Goal: Task Accomplishment & Management: Manage account settings

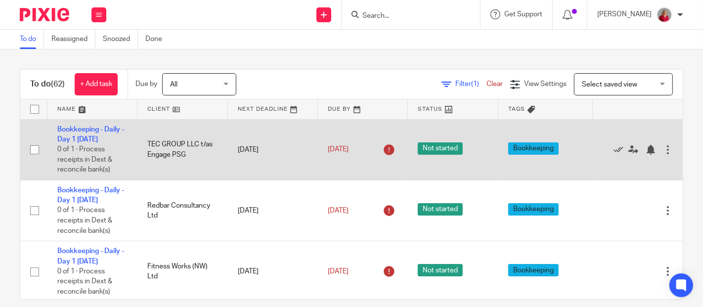
click at [632, 151] on div at bounding box center [668, 150] width 10 height 10
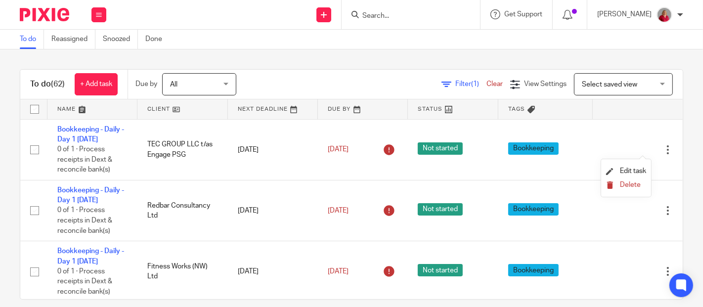
click at [629, 184] on span "Delete" at bounding box center [630, 184] width 21 height 7
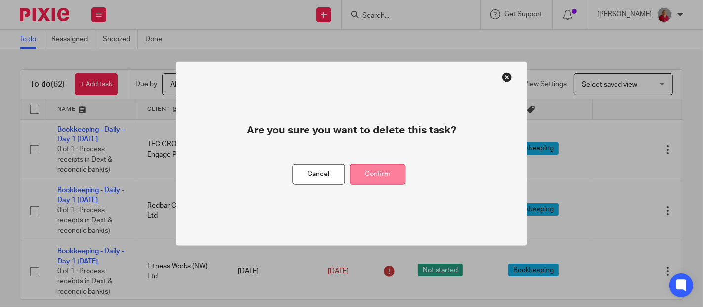
click at [377, 176] on button "Confirm" at bounding box center [378, 174] width 56 height 21
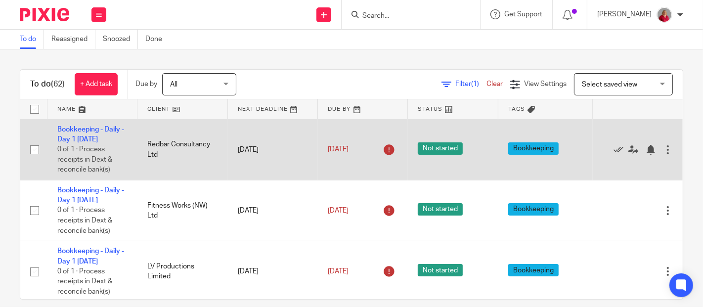
click at [632, 148] on div at bounding box center [668, 150] width 10 height 10
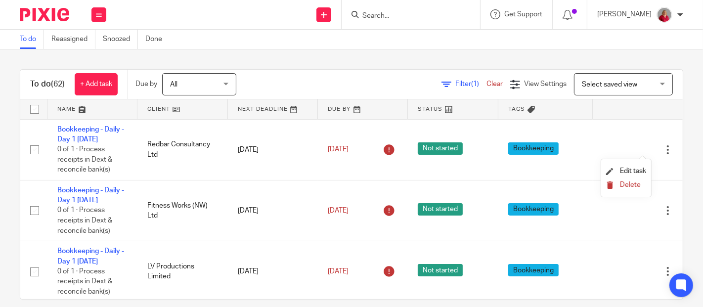
click at [632, 184] on span "Delete" at bounding box center [630, 184] width 21 height 7
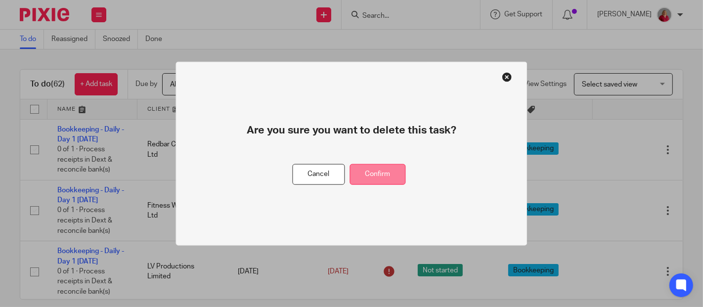
click at [396, 172] on button "Confirm" at bounding box center [378, 174] width 56 height 21
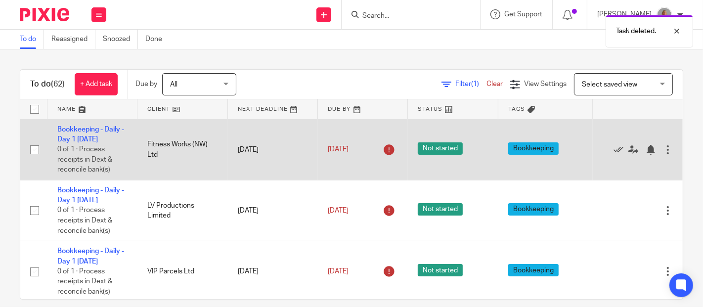
click at [632, 150] on div at bounding box center [668, 150] width 10 height 10
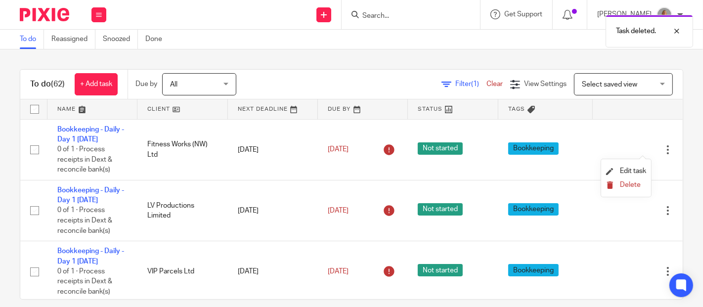
click at [631, 185] on span "Delete" at bounding box center [630, 184] width 21 height 7
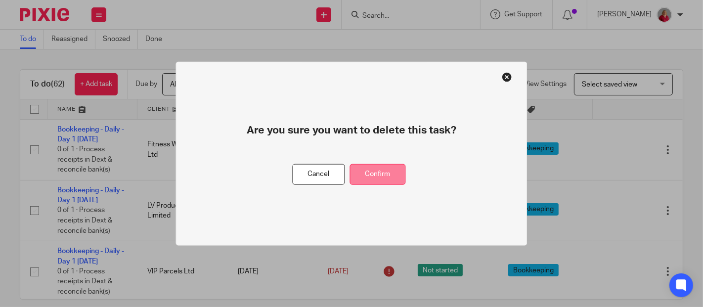
click at [383, 170] on button "Confirm" at bounding box center [378, 174] width 56 height 21
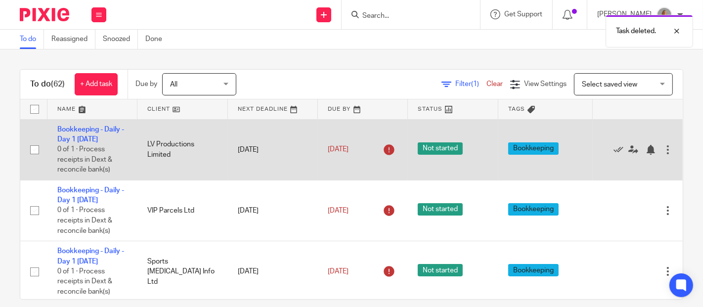
click at [632, 151] on div at bounding box center [668, 150] width 10 height 10
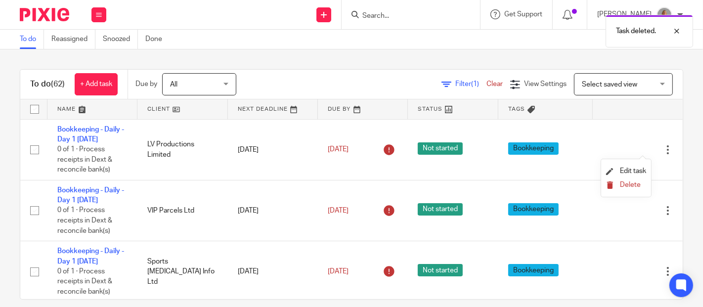
click at [629, 185] on span "Delete" at bounding box center [630, 184] width 21 height 7
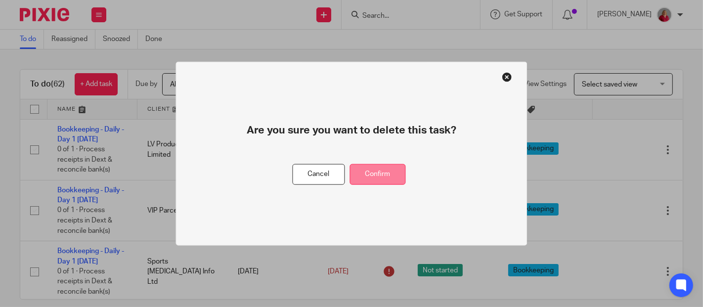
click at [389, 177] on button "Confirm" at bounding box center [378, 174] width 56 height 21
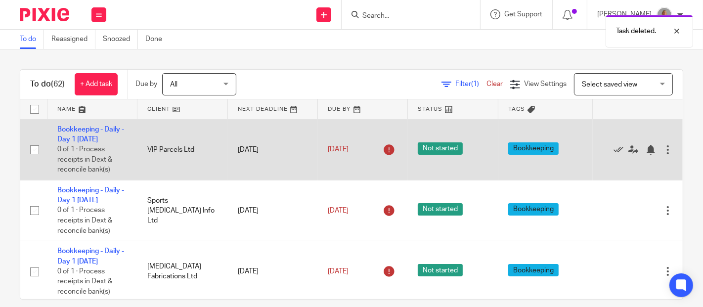
click at [632, 151] on div at bounding box center [668, 150] width 10 height 10
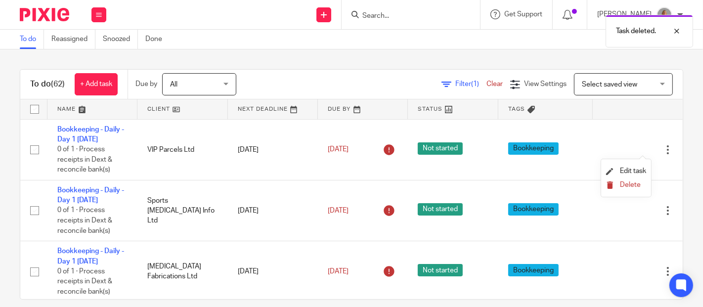
click at [630, 184] on span "Delete" at bounding box center [630, 184] width 21 height 7
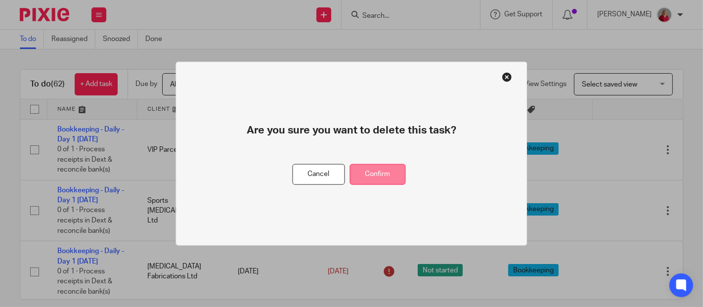
click at [369, 172] on button "Confirm" at bounding box center [378, 174] width 56 height 21
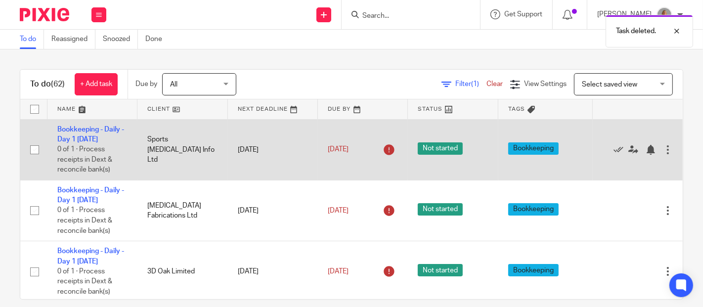
click at [632, 150] on div at bounding box center [668, 150] width 10 height 10
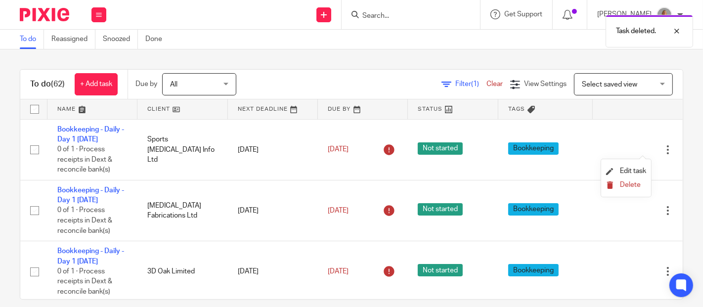
click at [626, 183] on span "Delete" at bounding box center [630, 184] width 21 height 7
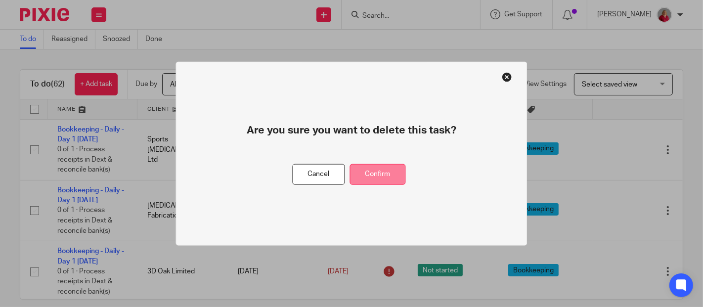
click at [377, 169] on button "Confirm" at bounding box center [378, 174] width 56 height 21
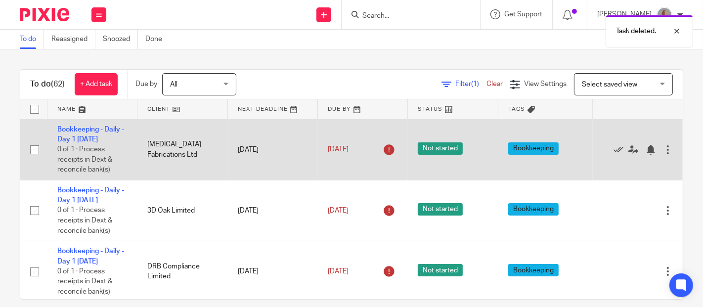
click at [632, 153] on div at bounding box center [668, 150] width 10 height 10
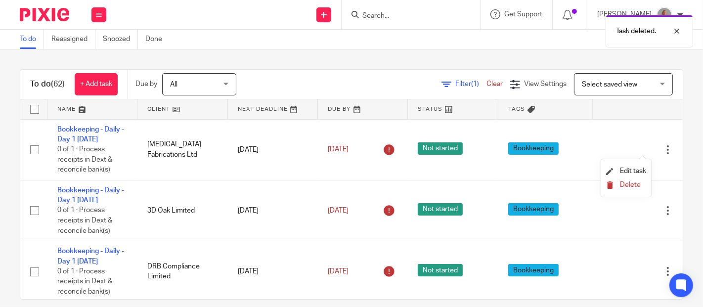
click at [631, 185] on span "Delete" at bounding box center [630, 184] width 21 height 7
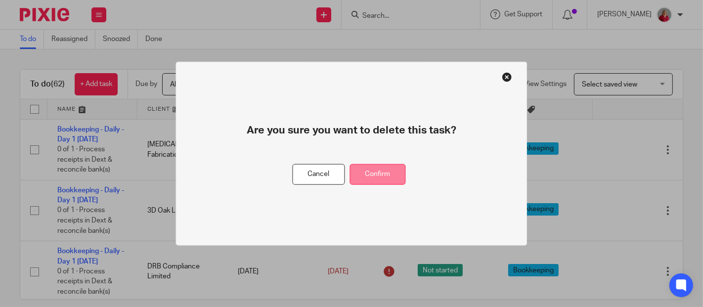
click at [392, 173] on button "Confirm" at bounding box center [378, 174] width 56 height 21
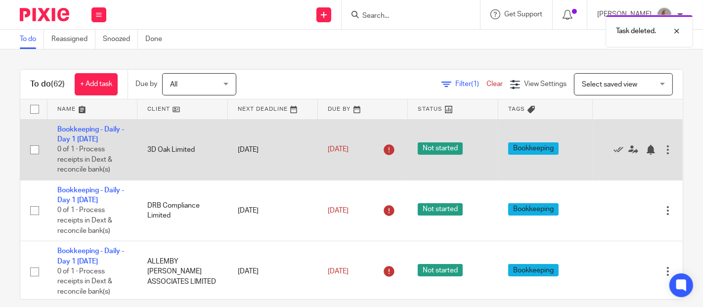
click at [632, 151] on div at bounding box center [668, 150] width 10 height 10
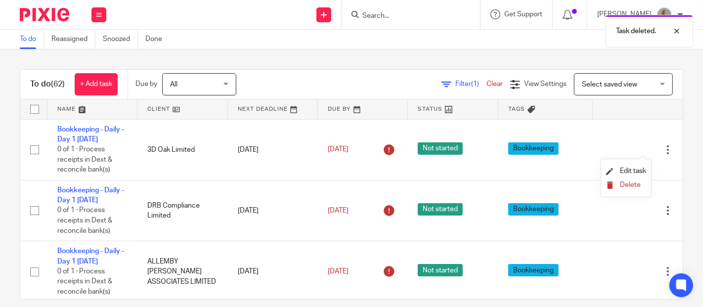
click at [632, 185] on span "Delete" at bounding box center [630, 184] width 21 height 7
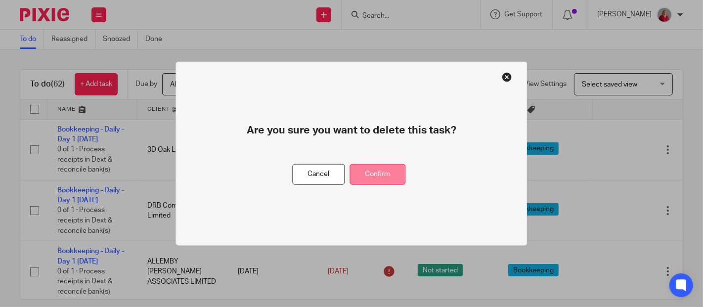
drag, startPoint x: 384, startPoint y: 173, endPoint x: 404, endPoint y: 171, distance: 19.8
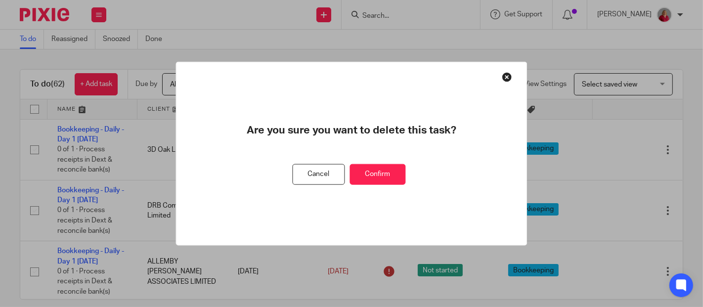
click at [384, 173] on button "Confirm" at bounding box center [378, 174] width 56 height 21
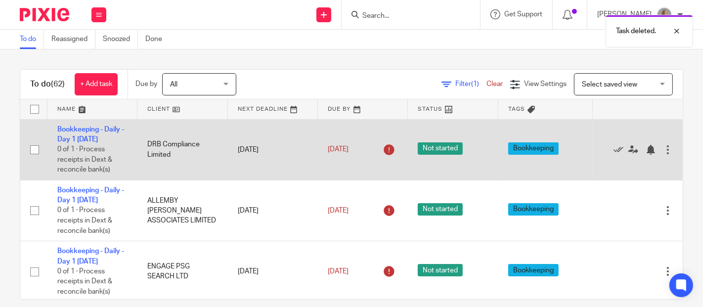
click at [632, 150] on div at bounding box center [668, 150] width 10 height 10
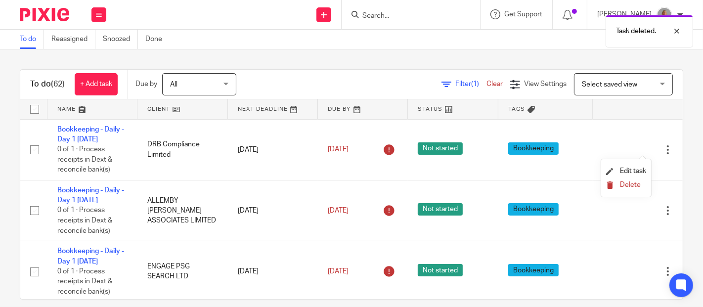
click at [624, 183] on span "Delete" at bounding box center [630, 184] width 21 height 7
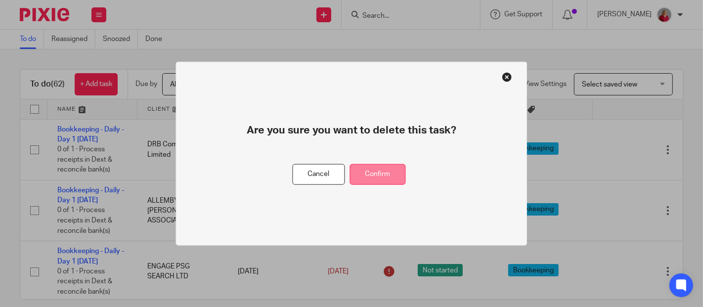
click at [391, 174] on button "Confirm" at bounding box center [378, 174] width 56 height 21
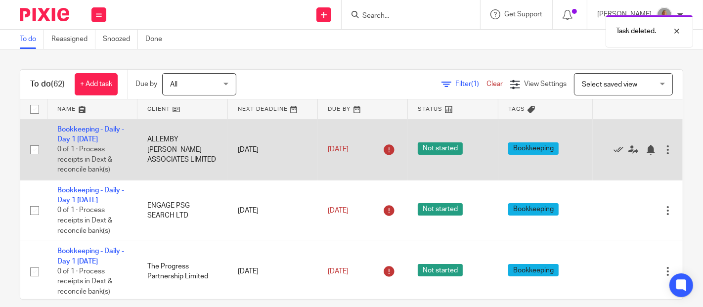
click at [632, 152] on div at bounding box center [668, 150] width 10 height 10
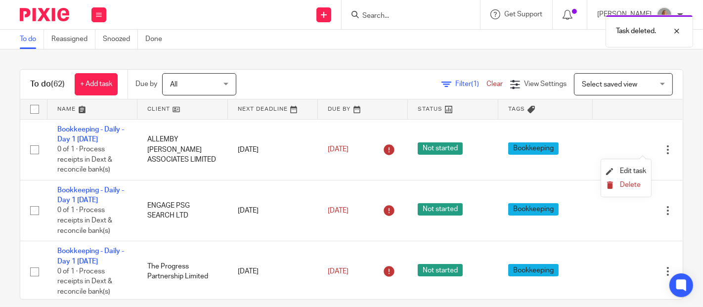
click at [632, 181] on span "Delete" at bounding box center [630, 184] width 21 height 7
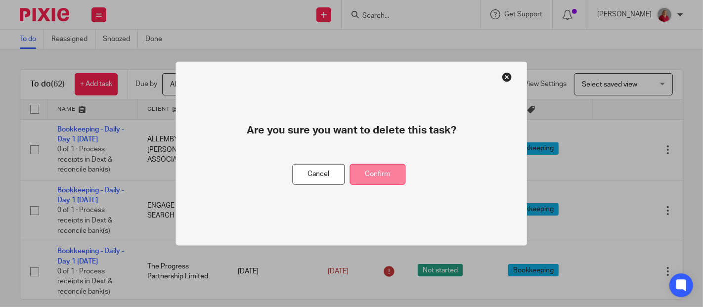
click at [381, 172] on button "Confirm" at bounding box center [378, 174] width 56 height 21
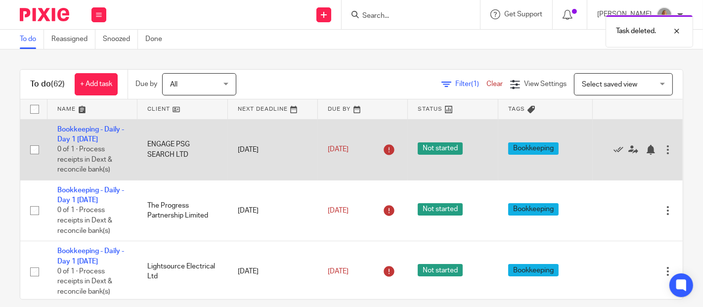
click at [632, 152] on div at bounding box center [668, 150] width 10 height 10
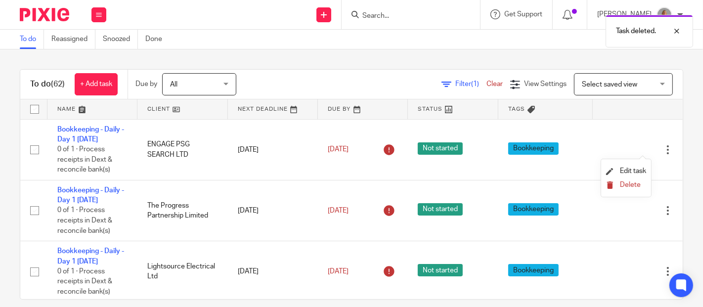
click at [632, 183] on span "Delete" at bounding box center [630, 184] width 21 height 7
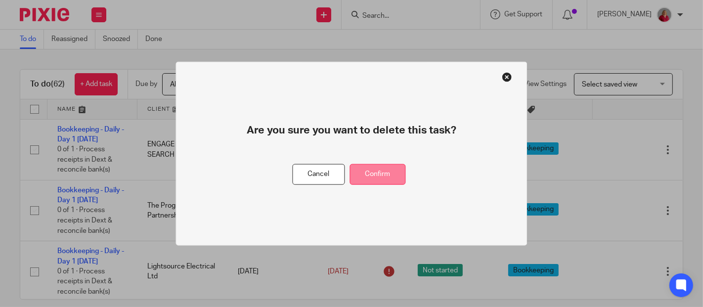
click at [386, 170] on button "Confirm" at bounding box center [378, 174] width 56 height 21
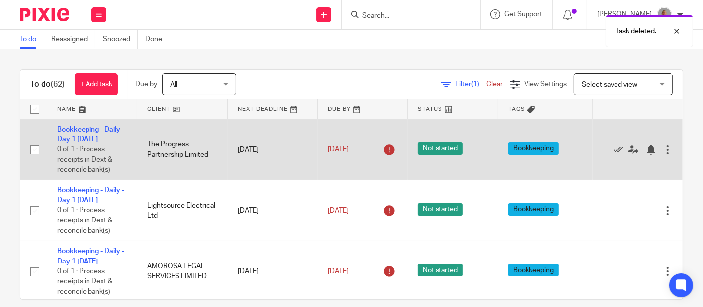
click at [632, 150] on div at bounding box center [668, 150] width 10 height 10
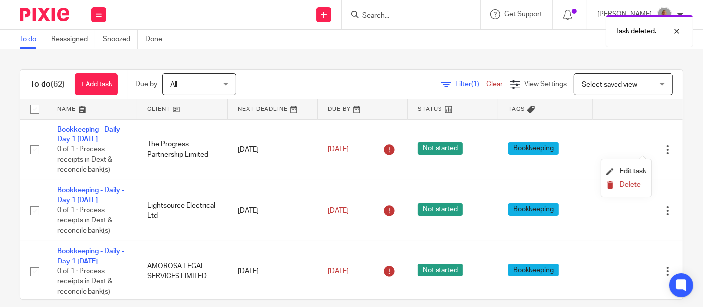
click at [632, 183] on span "Delete" at bounding box center [630, 184] width 21 height 7
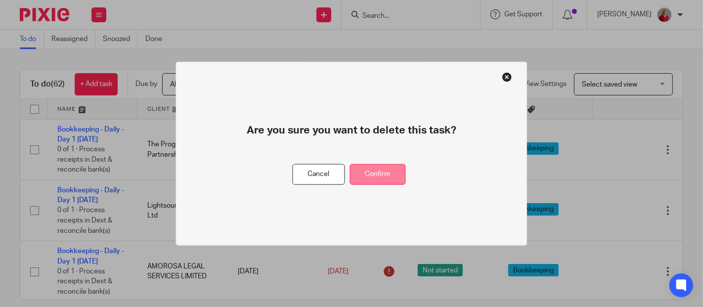
click at [383, 174] on button "Confirm" at bounding box center [378, 174] width 56 height 21
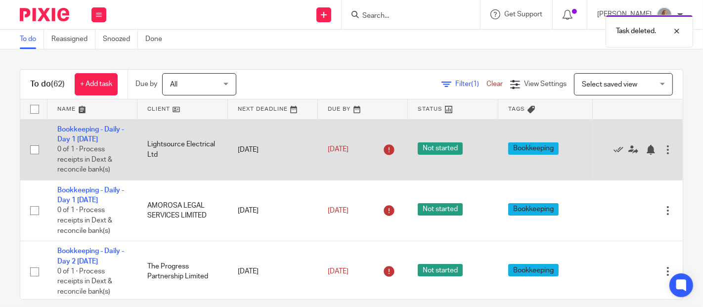
click at [632, 150] on div at bounding box center [668, 150] width 10 height 10
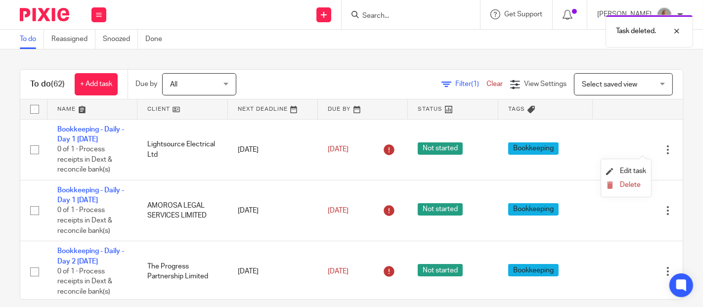
click at [632, 180] on li "Delete" at bounding box center [626, 185] width 40 height 13
click at [626, 184] on span "Delete" at bounding box center [630, 184] width 21 height 7
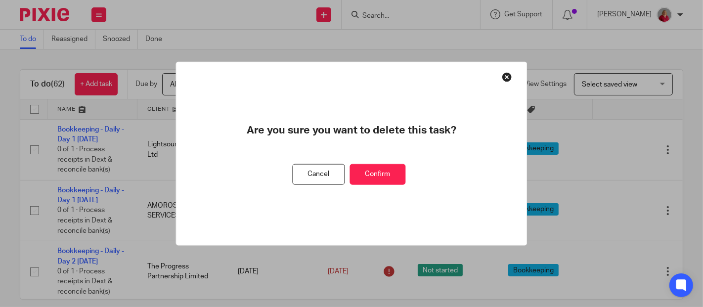
click at [376, 172] on button "Confirm" at bounding box center [378, 174] width 56 height 21
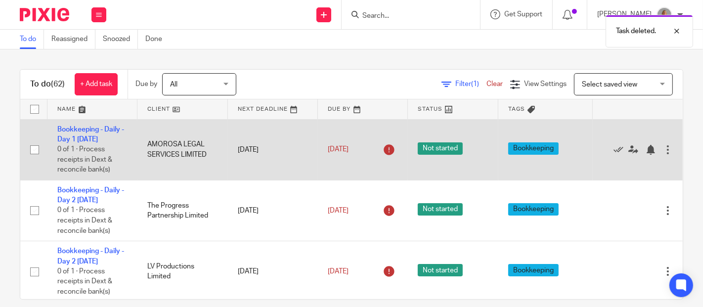
click at [632, 152] on div at bounding box center [668, 150] width 10 height 10
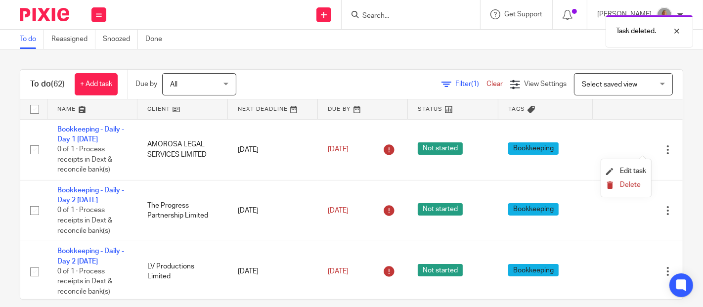
click at [631, 186] on span "Delete" at bounding box center [630, 184] width 21 height 7
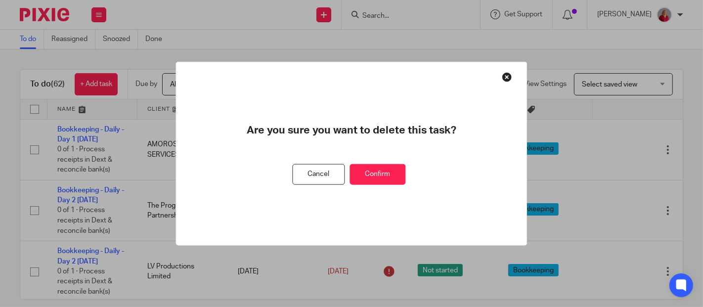
click at [381, 175] on button "Confirm" at bounding box center [378, 174] width 56 height 21
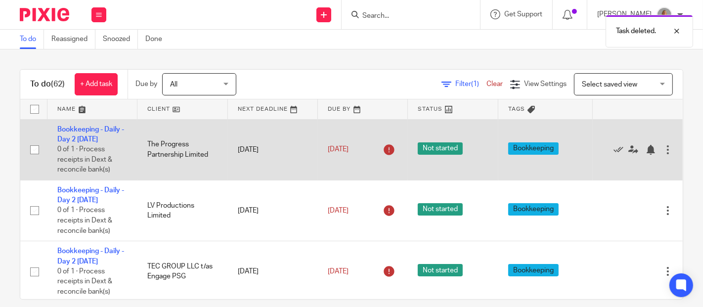
click at [632, 152] on div at bounding box center [668, 150] width 10 height 10
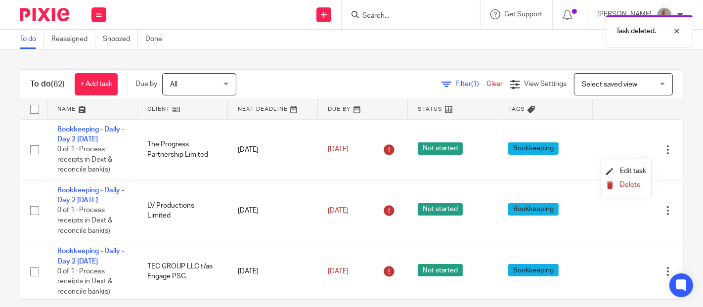
click at [632, 184] on span "Delete" at bounding box center [630, 184] width 21 height 7
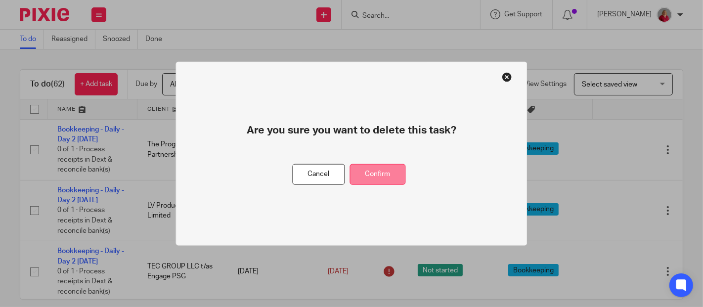
click at [397, 176] on button "Confirm" at bounding box center [378, 174] width 56 height 21
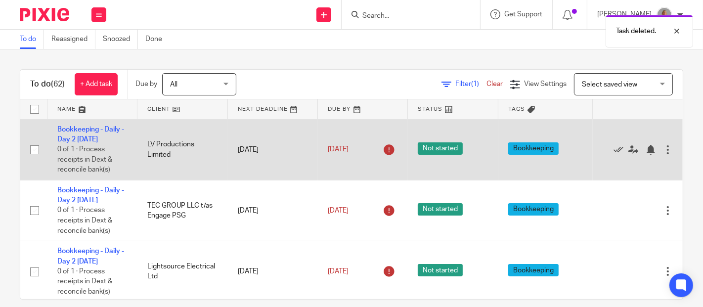
click at [632, 151] on div at bounding box center [668, 150] width 10 height 10
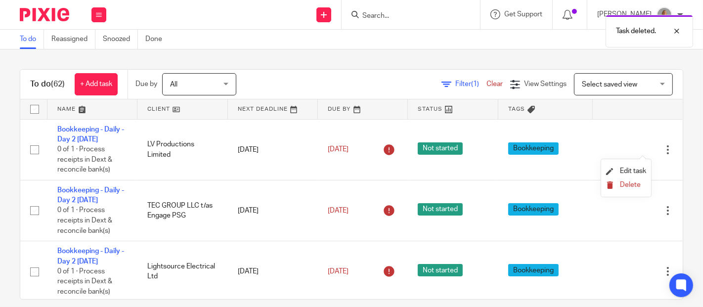
click at [623, 182] on span "Delete" at bounding box center [630, 184] width 21 height 7
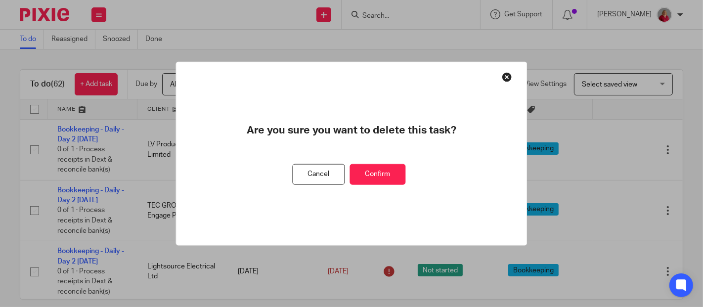
click at [397, 173] on button "Confirm" at bounding box center [378, 174] width 56 height 21
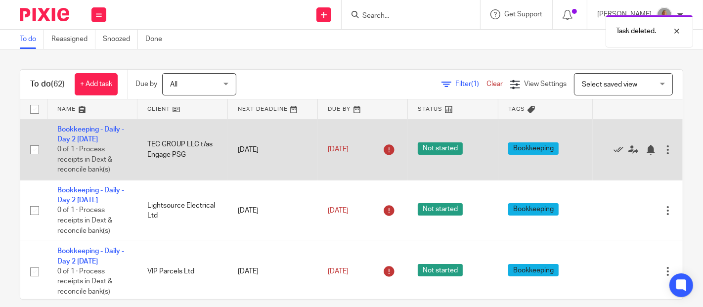
click at [632, 152] on div at bounding box center [668, 150] width 10 height 10
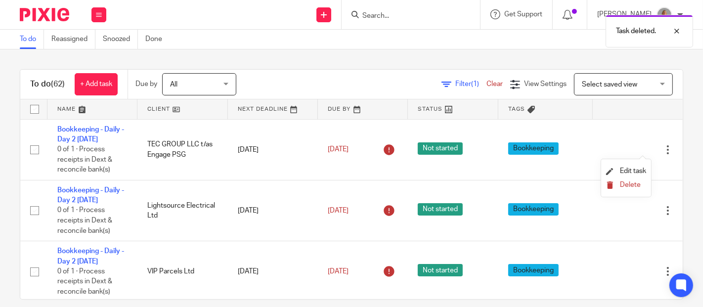
click at [632, 187] on span "Delete" at bounding box center [630, 184] width 21 height 7
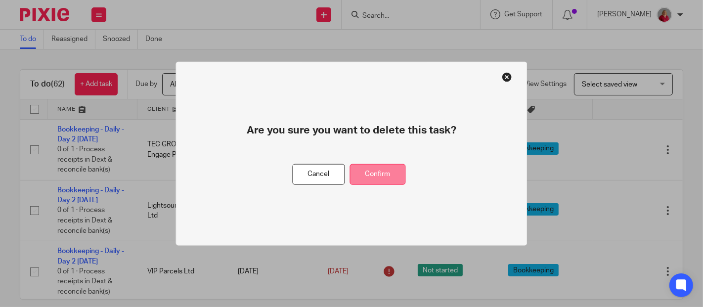
click at [394, 177] on button "Confirm" at bounding box center [378, 174] width 56 height 21
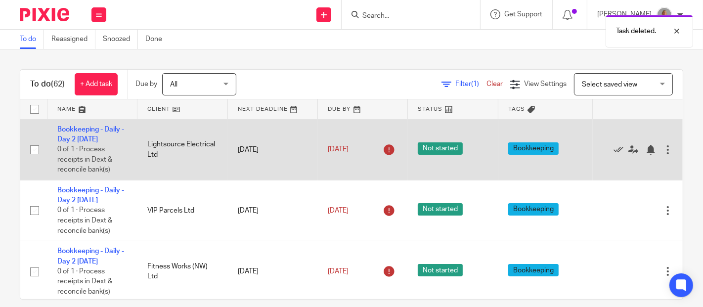
click at [632, 152] on div at bounding box center [668, 150] width 10 height 10
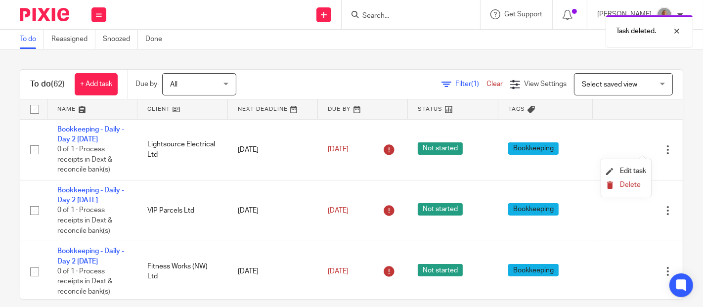
click at [632, 184] on span "Delete" at bounding box center [630, 184] width 21 height 7
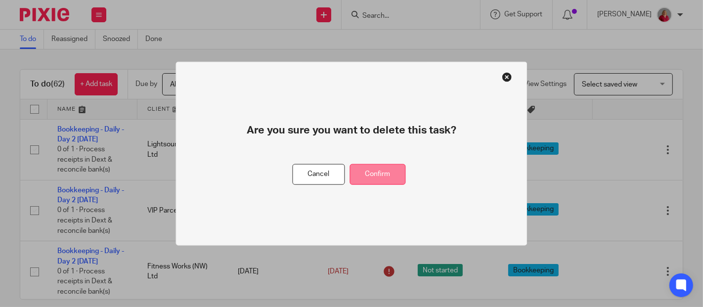
click at [396, 171] on button "Confirm" at bounding box center [378, 174] width 56 height 21
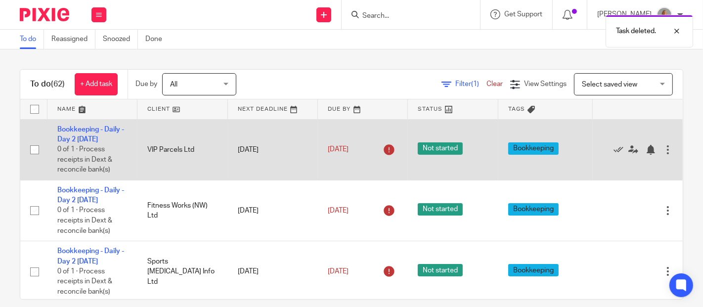
click at [632, 153] on div at bounding box center [668, 150] width 10 height 10
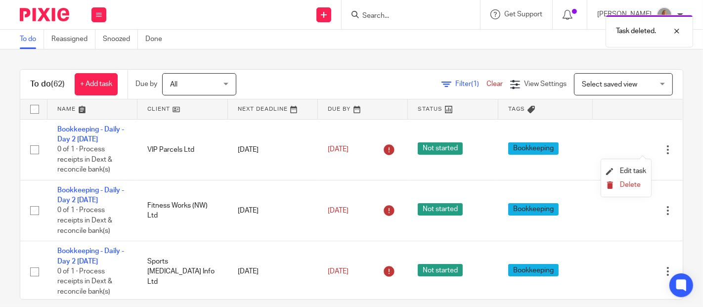
click at [630, 182] on span "Delete" at bounding box center [630, 184] width 21 height 7
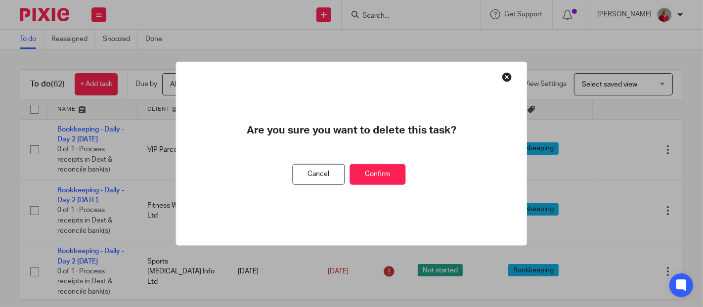
click at [391, 176] on button "Confirm" at bounding box center [378, 174] width 56 height 21
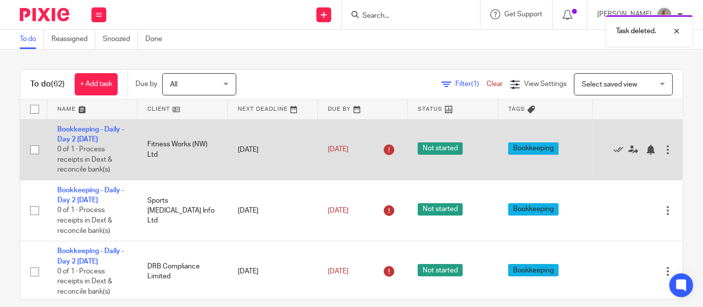
click at [632, 154] on div at bounding box center [668, 150] width 10 height 10
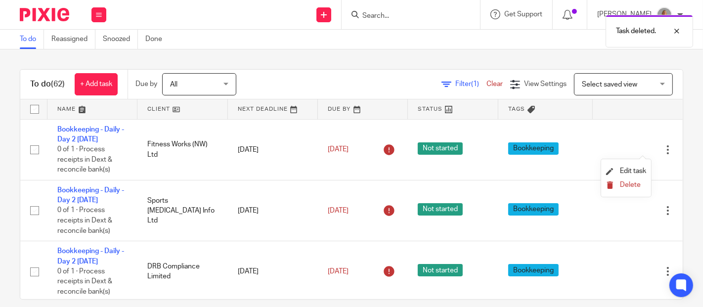
click at [630, 184] on span "Delete" at bounding box center [630, 184] width 21 height 7
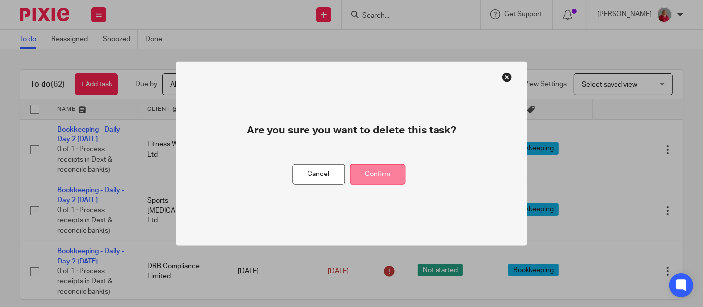
click at [383, 176] on button "Confirm" at bounding box center [378, 174] width 56 height 21
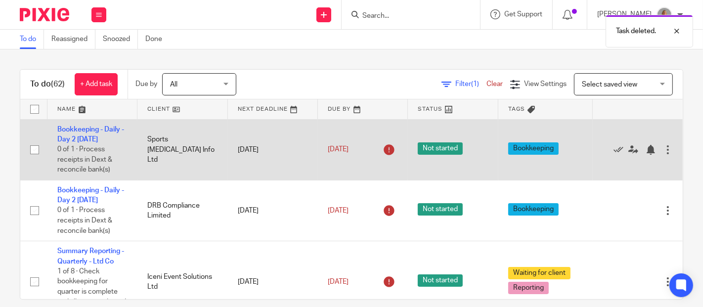
click at [632, 152] on div at bounding box center [668, 150] width 10 height 10
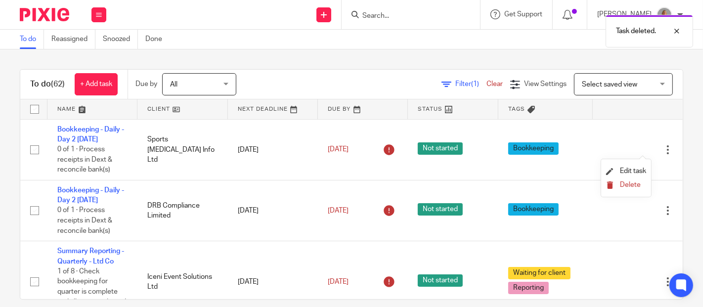
click at [632, 183] on span "Delete" at bounding box center [630, 184] width 21 height 7
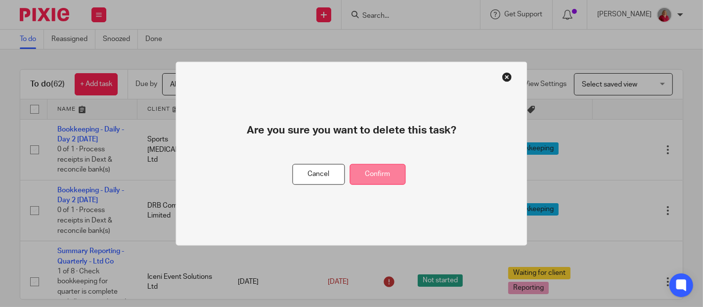
click at [380, 174] on button "Confirm" at bounding box center [378, 174] width 56 height 21
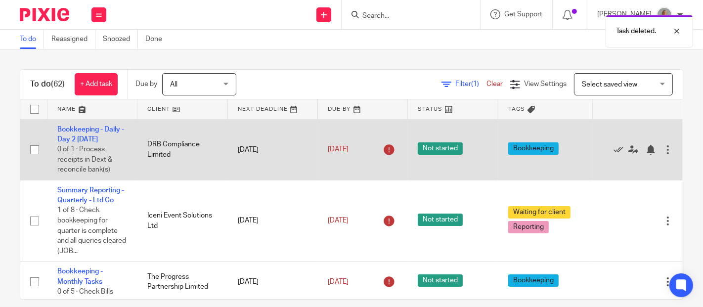
click at [632, 150] on div at bounding box center [668, 150] width 10 height 10
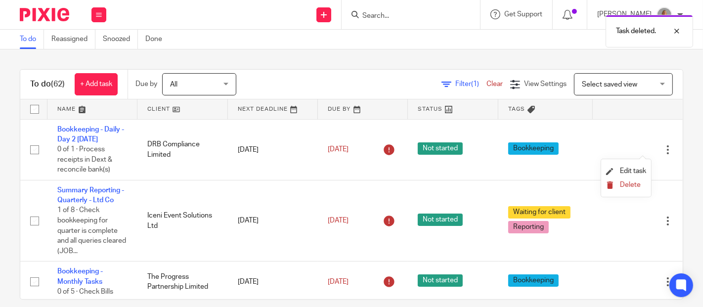
click at [625, 185] on span "Delete" at bounding box center [630, 184] width 21 height 7
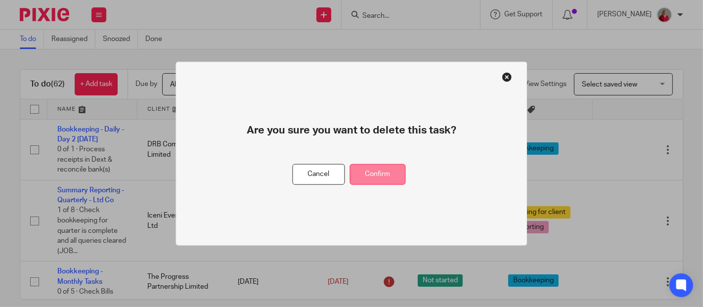
click at [394, 173] on button "Confirm" at bounding box center [378, 174] width 56 height 21
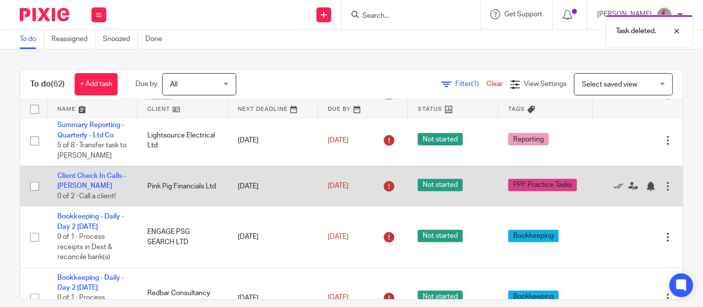
scroll to position [384, 0]
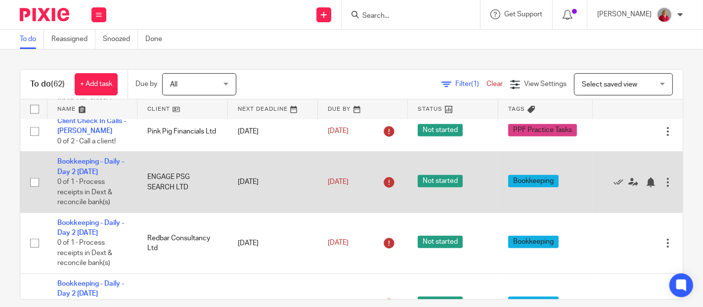
click at [632, 181] on div at bounding box center [668, 183] width 10 height 10
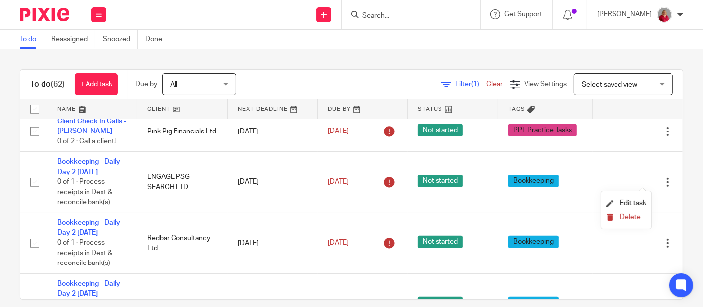
click at [630, 214] on span "Delete" at bounding box center [630, 217] width 21 height 7
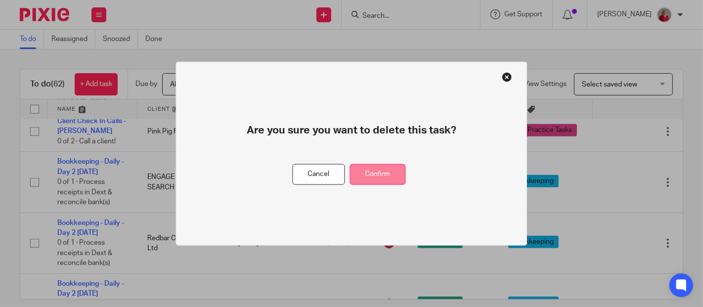
click at [379, 177] on button "Confirm" at bounding box center [378, 174] width 56 height 21
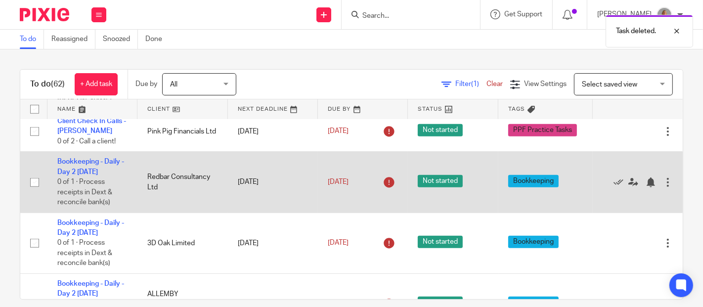
click at [632, 184] on div at bounding box center [668, 183] width 10 height 10
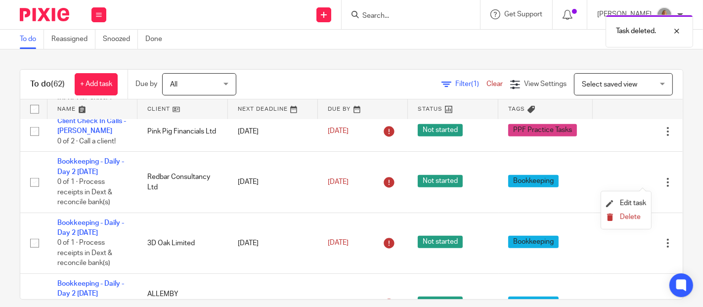
click at [630, 216] on span "Delete" at bounding box center [630, 217] width 21 height 7
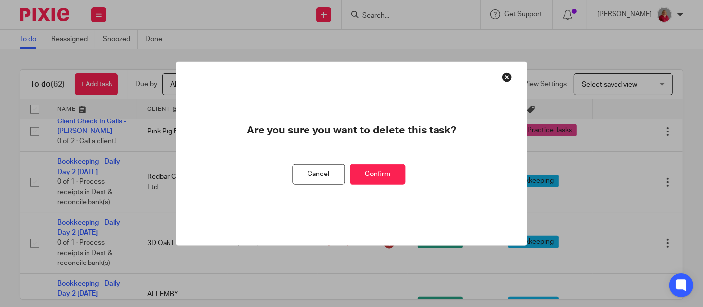
click at [381, 174] on button "Confirm" at bounding box center [378, 174] width 56 height 21
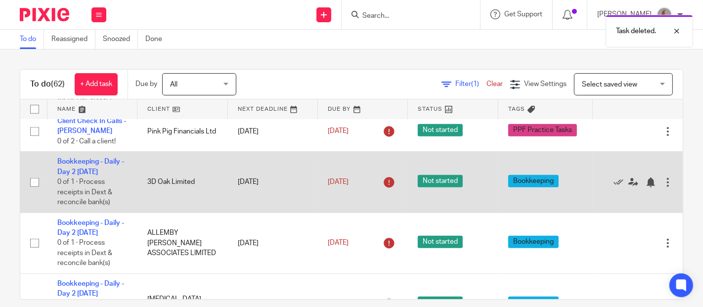
click at [632, 184] on div at bounding box center [668, 183] width 10 height 10
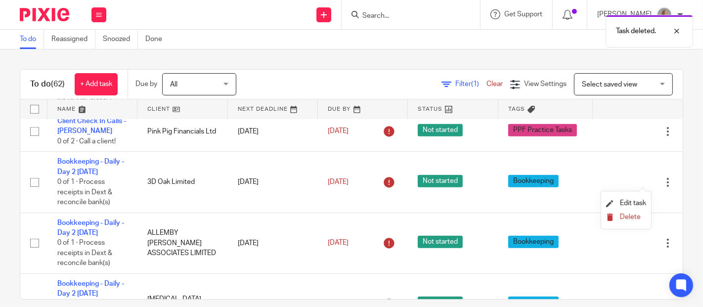
click at [627, 217] on span "Delete" at bounding box center [630, 217] width 21 height 7
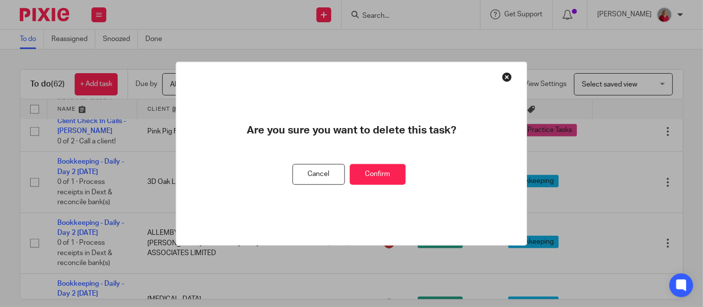
click at [375, 174] on button "Confirm" at bounding box center [378, 174] width 56 height 21
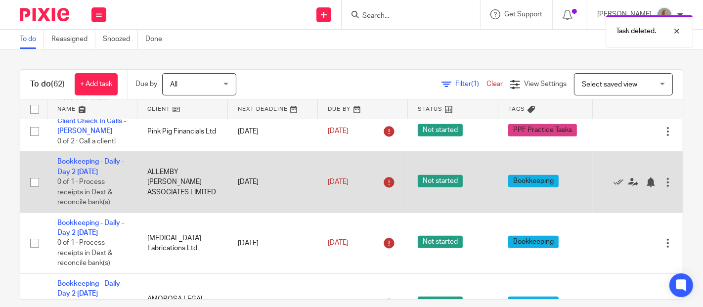
click at [632, 185] on div at bounding box center [668, 183] width 10 height 10
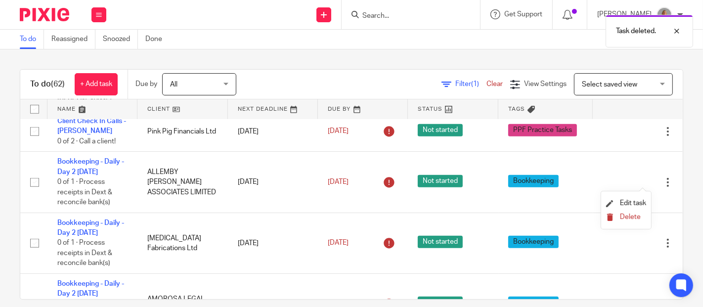
click at [632, 215] on span "Delete" at bounding box center [630, 217] width 21 height 7
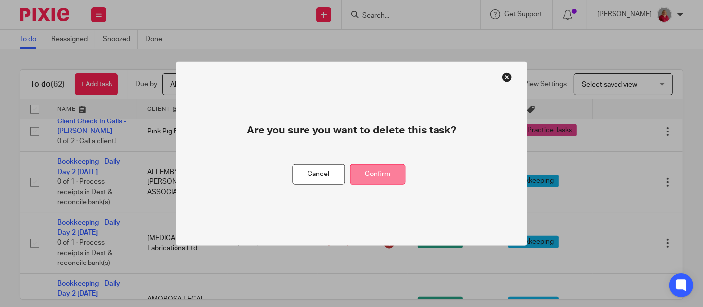
click at [380, 176] on button "Confirm" at bounding box center [378, 174] width 56 height 21
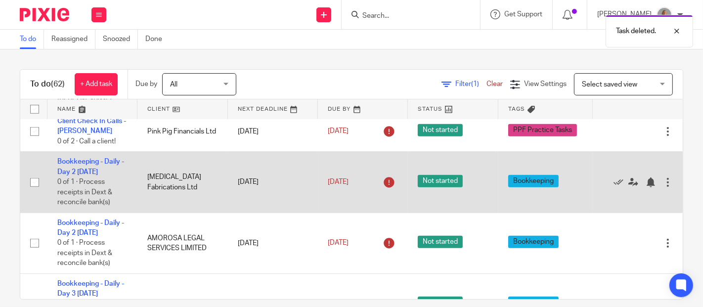
click at [632, 184] on div at bounding box center [668, 183] width 10 height 10
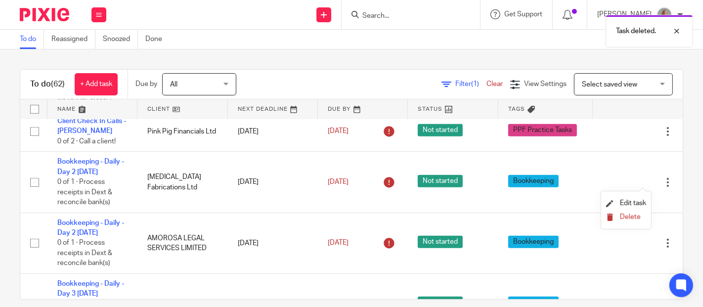
click at [631, 217] on span "Delete" at bounding box center [630, 217] width 21 height 7
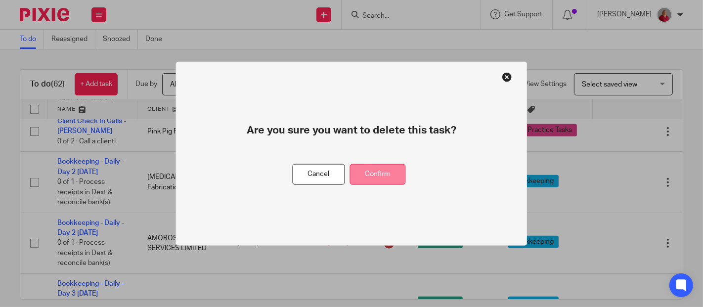
click at [395, 177] on button "Confirm" at bounding box center [378, 174] width 56 height 21
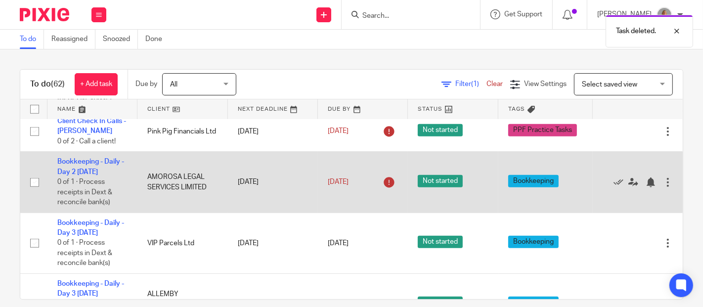
click at [632, 185] on div at bounding box center [668, 183] width 10 height 10
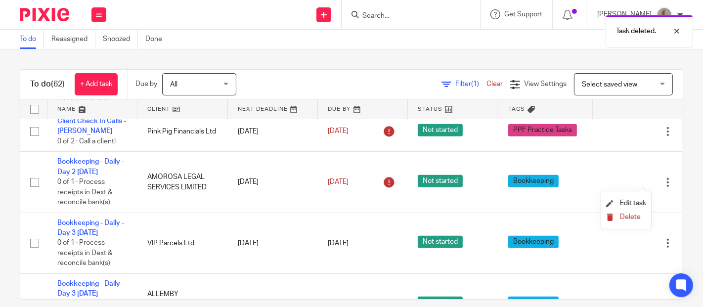
click at [632, 214] on span "Delete" at bounding box center [630, 217] width 21 height 7
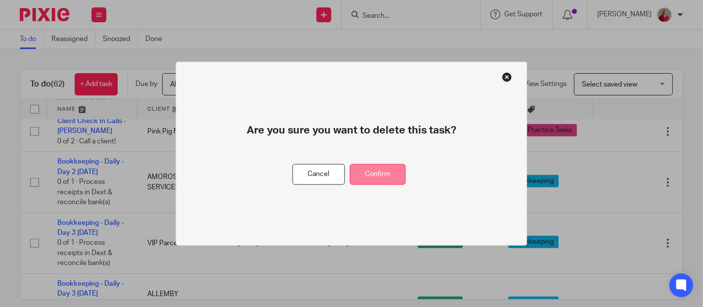
click at [389, 173] on button "Confirm" at bounding box center [378, 174] width 56 height 21
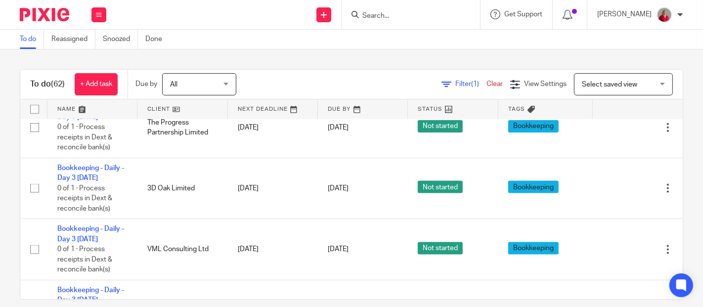
scroll to position [1154, 0]
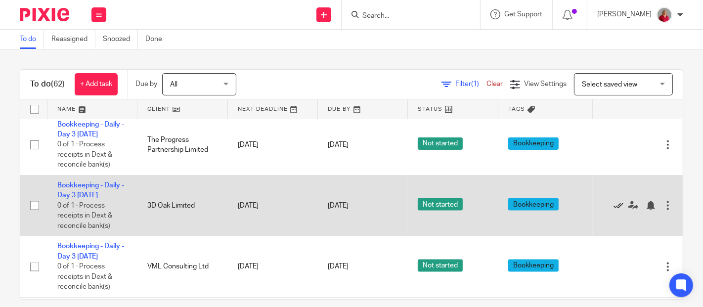
click at [614, 205] on icon at bounding box center [619, 206] width 10 height 10
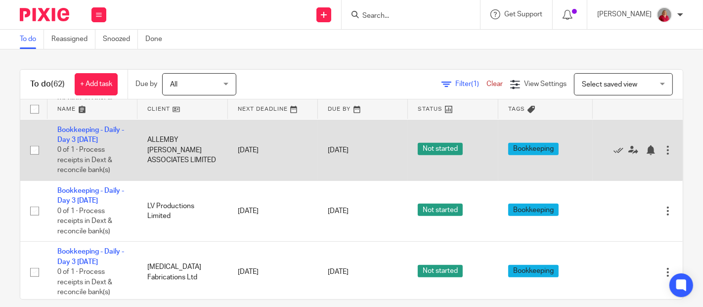
scroll to position [495, 0]
